Goal: Information Seeking & Learning: Check status

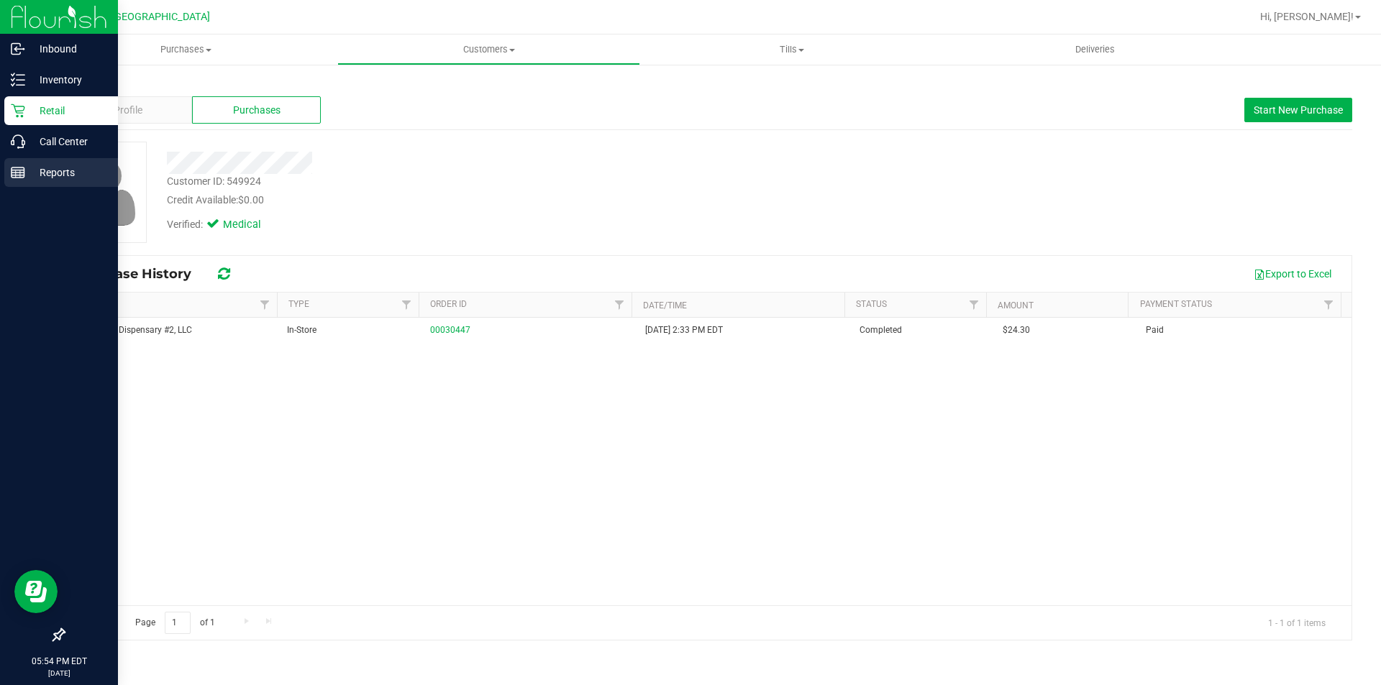
drag, startPoint x: 44, startPoint y: 186, endPoint x: 31, endPoint y: 174, distance: 17.3
click at [44, 185] on div "Back Profile Purchases Start New Purchase Customer ID: 549924 Credit Available:…" at bounding box center [708, 359] width 1346 height 592
click at [21, 167] on icon at bounding box center [18, 172] width 14 height 14
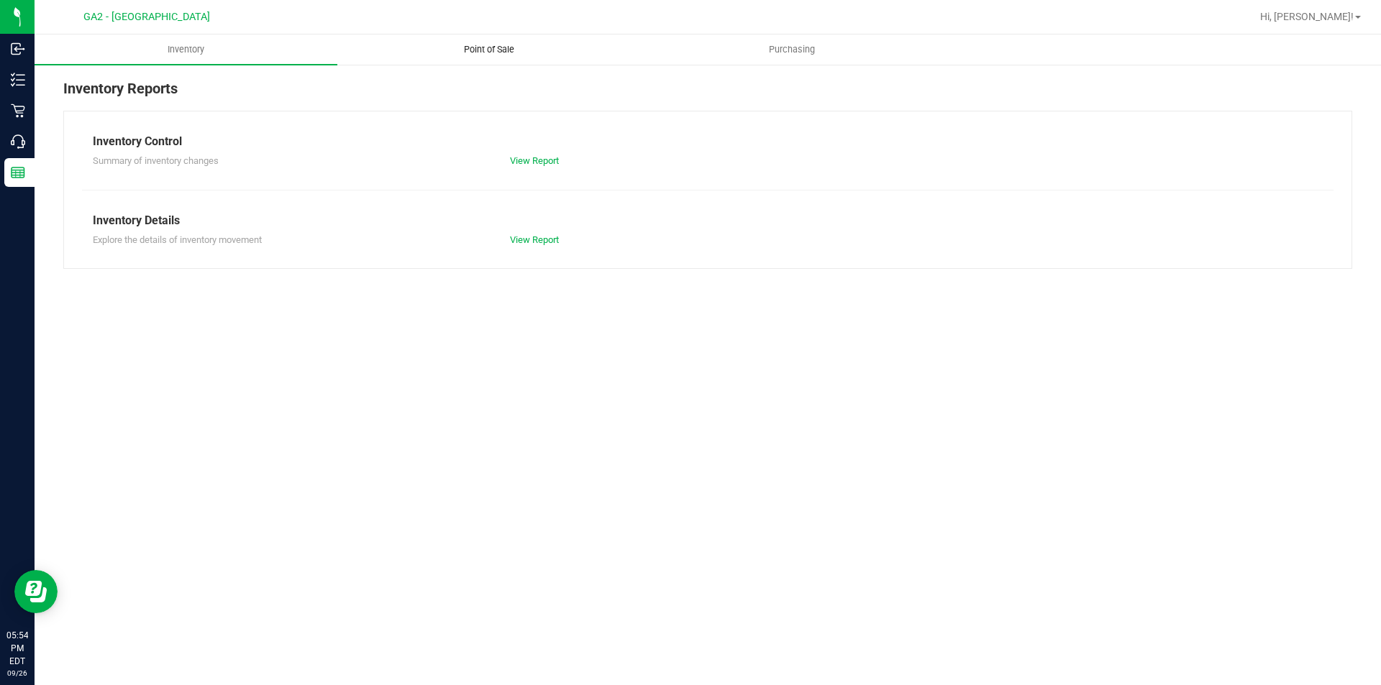
click at [503, 59] on uib-tab-heading "Point of Sale" at bounding box center [488, 49] width 301 height 29
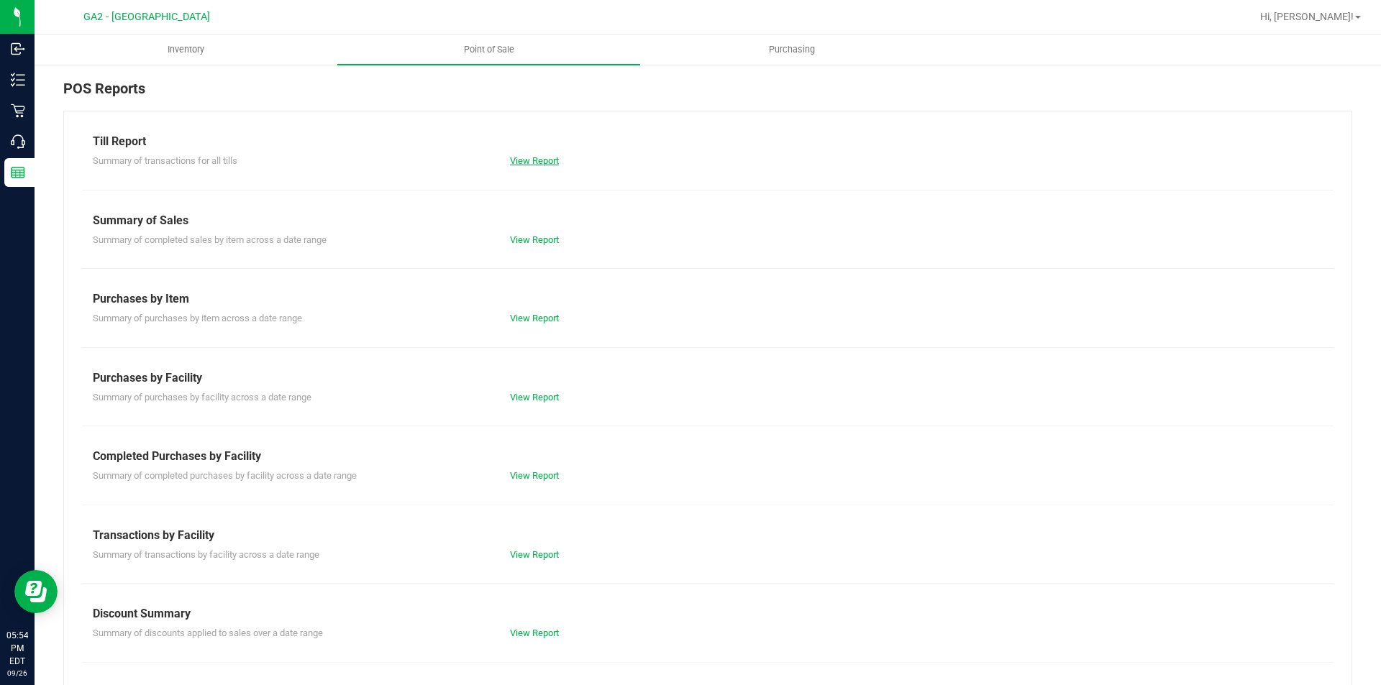
click at [541, 158] on link "View Report" at bounding box center [534, 160] width 49 height 11
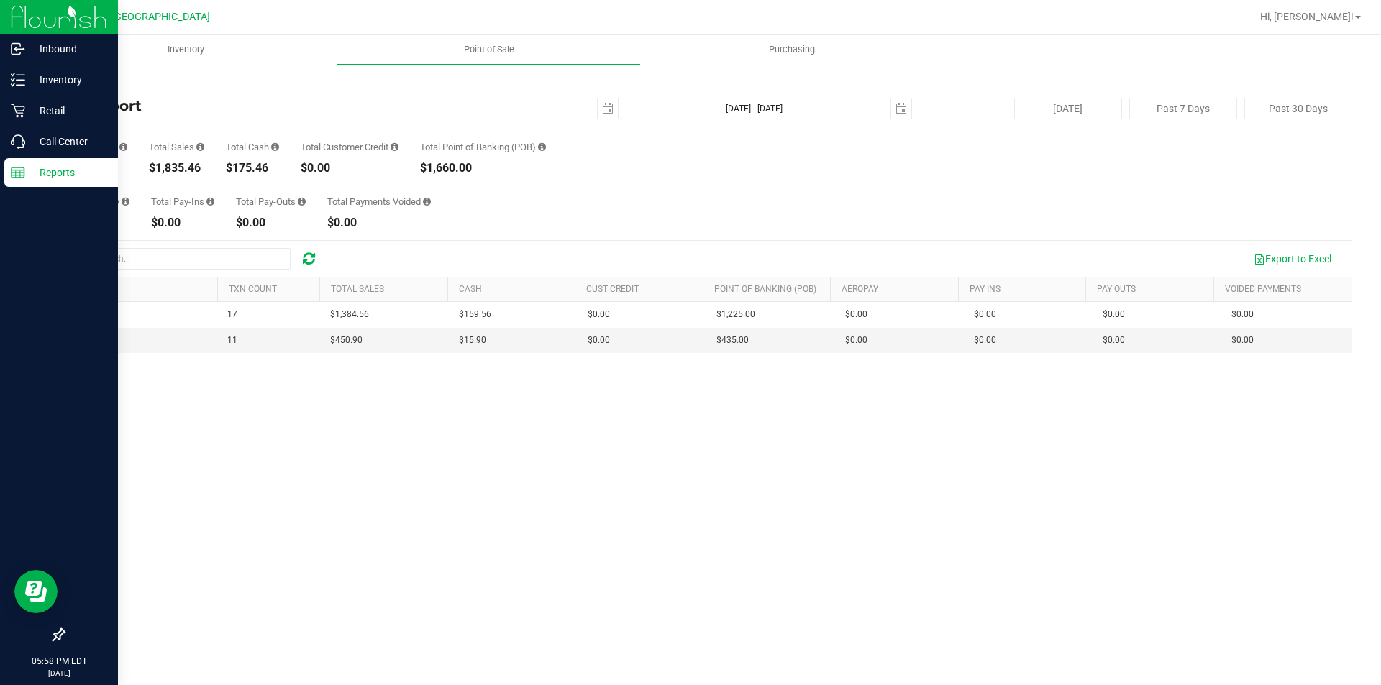
click at [16, 19] on img at bounding box center [59, 17] width 96 height 34
